Goal: Register for event/course

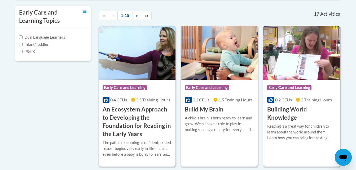
scroll to position [184, 0]
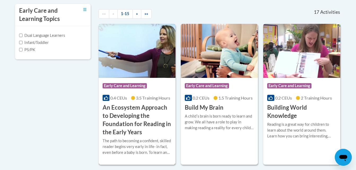
click at [127, 114] on h3 "An Ecosystem Approach to Developing the Foundation for Reading in the Early Yea…" at bounding box center [137, 120] width 69 height 33
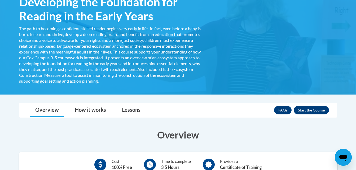
scroll to position [127, 0]
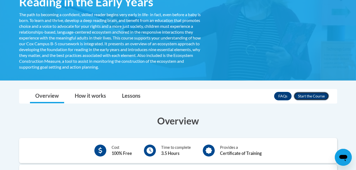
click at [310, 95] on button "Enroll" at bounding box center [311, 96] width 35 height 8
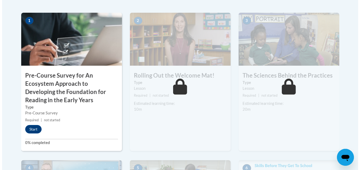
scroll to position [181, 0]
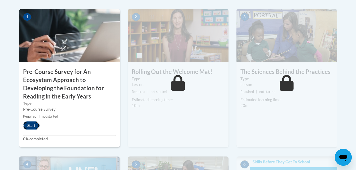
click at [32, 125] on button "Start" at bounding box center [31, 125] width 16 height 8
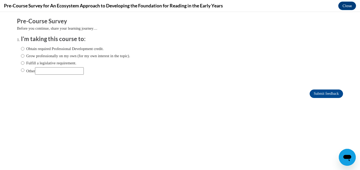
scroll to position [0, 0]
click at [21, 48] on input "Obtain required Professional Development credit." at bounding box center [22, 49] width 3 height 6
radio input "true"
click at [21, 56] on input "Grow professionally on my own (for my own interest in the topic)." at bounding box center [22, 56] width 3 height 6
radio input "true"
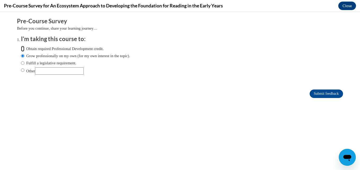
click at [21, 49] on input "Obtain required Professional Development credit." at bounding box center [22, 49] width 3 height 6
radio input "true"
click at [309, 94] on input "Submit feedback" at bounding box center [325, 94] width 33 height 8
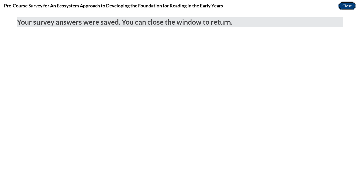
click at [347, 6] on button "Close" at bounding box center [347, 6] width 18 height 8
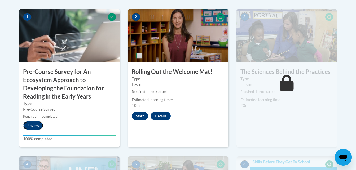
click at [34, 126] on button "Review" at bounding box center [33, 125] width 20 height 8
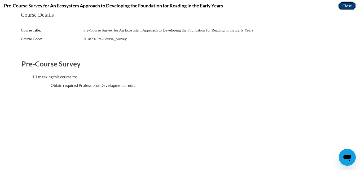
click at [343, 5] on button "Close" at bounding box center [347, 6] width 18 height 8
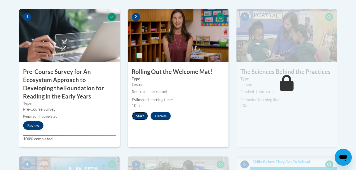
click at [143, 117] on button "Start" at bounding box center [140, 116] width 16 height 8
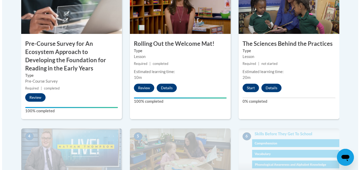
scroll to position [212, 0]
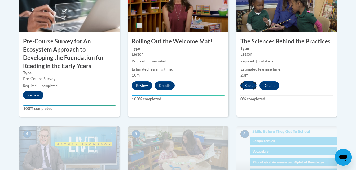
click at [250, 84] on button "Start" at bounding box center [248, 85] width 16 height 8
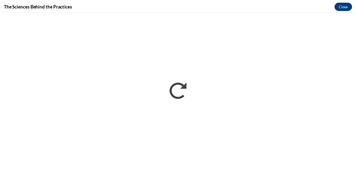
scroll to position [0, 0]
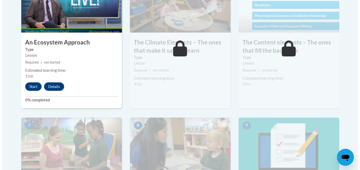
scroll to position [359, 0]
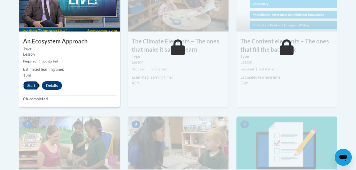
click at [33, 84] on button "Start" at bounding box center [31, 85] width 16 height 8
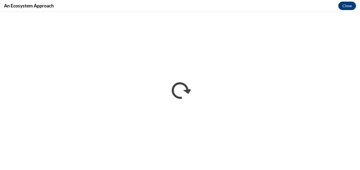
scroll to position [0, 0]
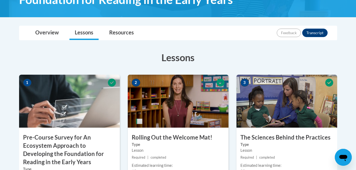
scroll to position [117, 0]
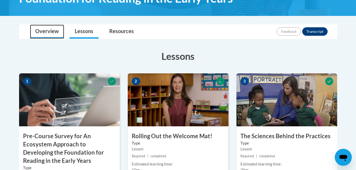
click at [55, 29] on link "Overview" at bounding box center [47, 32] width 34 height 14
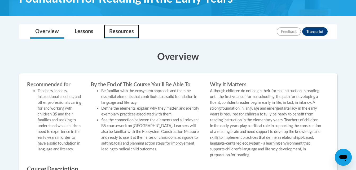
click at [111, 33] on link "Resources" at bounding box center [121, 32] width 35 height 14
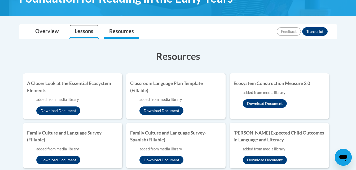
click at [90, 34] on link "Lessons" at bounding box center [83, 32] width 29 height 14
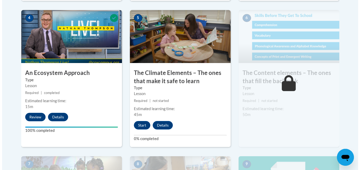
scroll to position [330, 0]
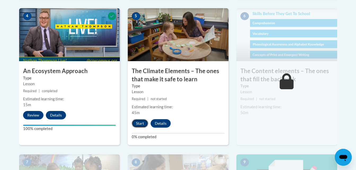
click at [138, 122] on button "Start" at bounding box center [140, 123] width 16 height 8
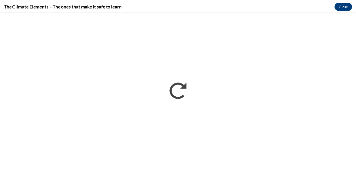
scroll to position [0, 0]
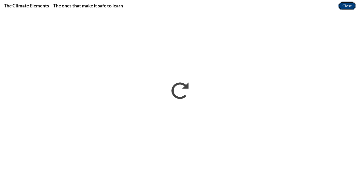
click at [346, 5] on button "Close" at bounding box center [347, 6] width 18 height 8
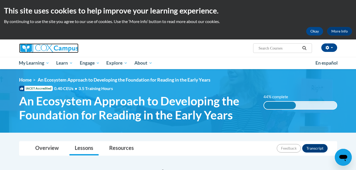
click at [28, 46] on img at bounding box center [48, 48] width 59 height 10
